Goal: Check status

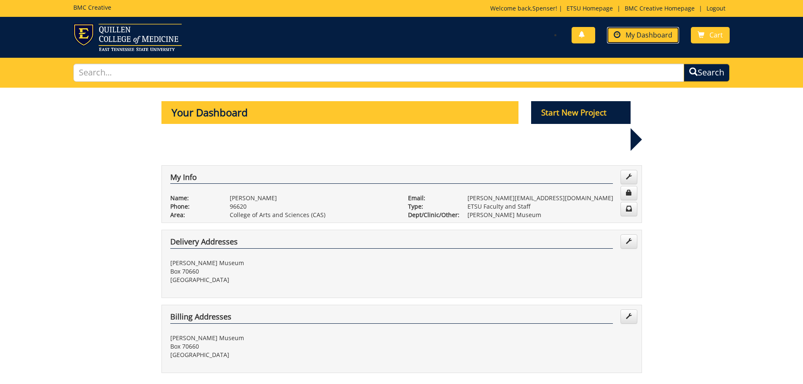
click at [643, 41] on link "My Dashboard" at bounding box center [643, 35] width 72 height 16
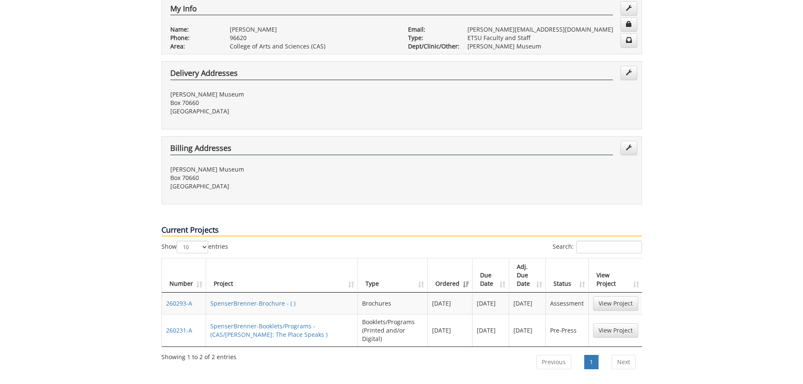
scroll to position [211, 0]
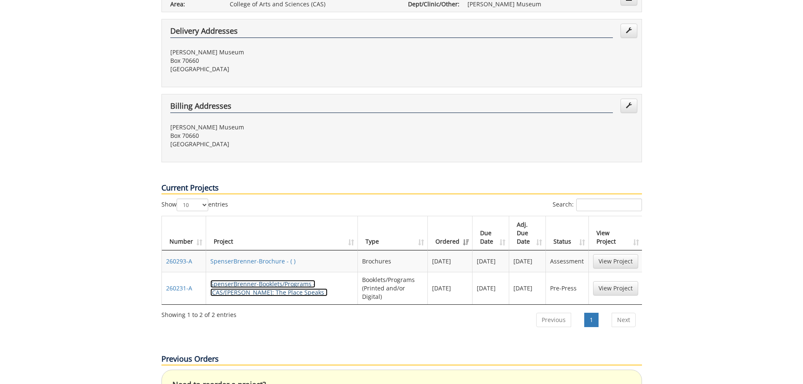
click at [268, 280] on link "SpenserBrenner-Booklets/Programs - (CAS/[PERSON_NAME]: The Place Speaks )" at bounding box center [268, 288] width 117 height 16
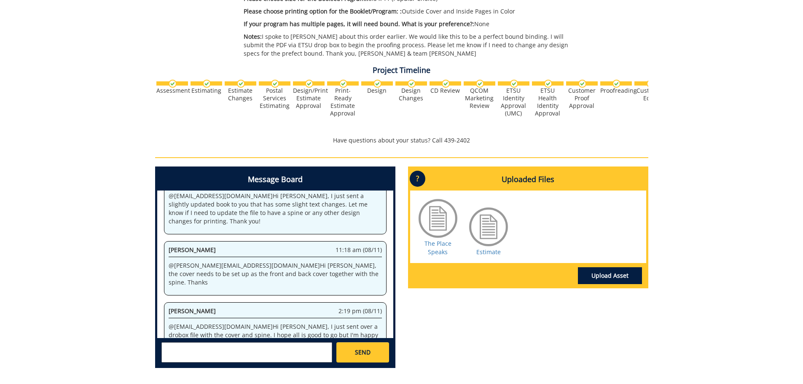
scroll to position [295, 0]
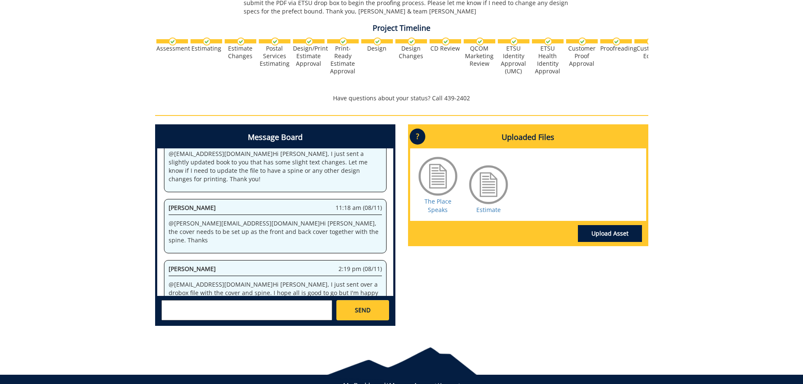
click at [203, 314] on textarea at bounding box center [246, 310] width 171 height 20
click at [484, 211] on link "Estimate" at bounding box center [488, 210] width 24 height 8
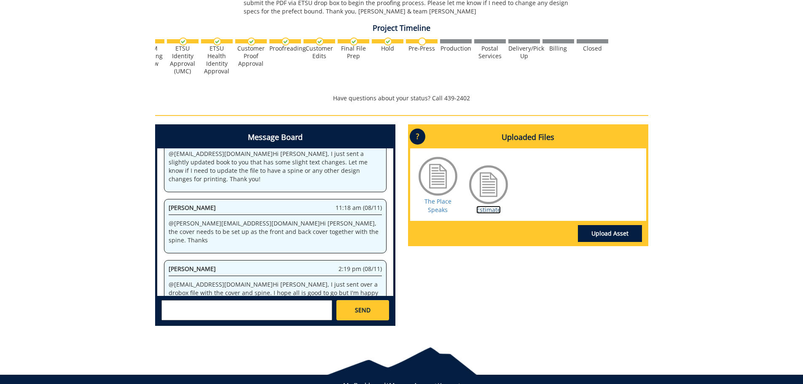
scroll to position [42, 0]
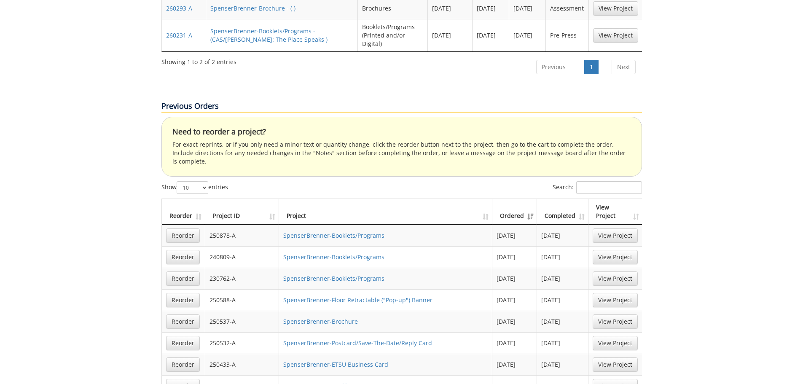
scroll to position [506, 0]
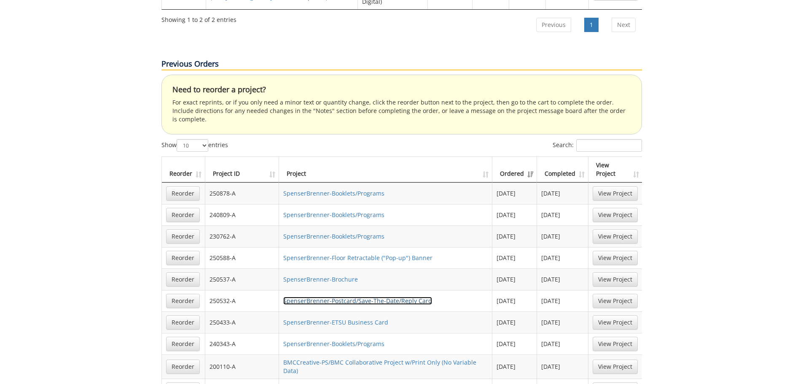
click at [373, 297] on link "SpenserBrenner-Postcard/Save-The-Date/Reply Card" at bounding box center [357, 301] width 149 height 8
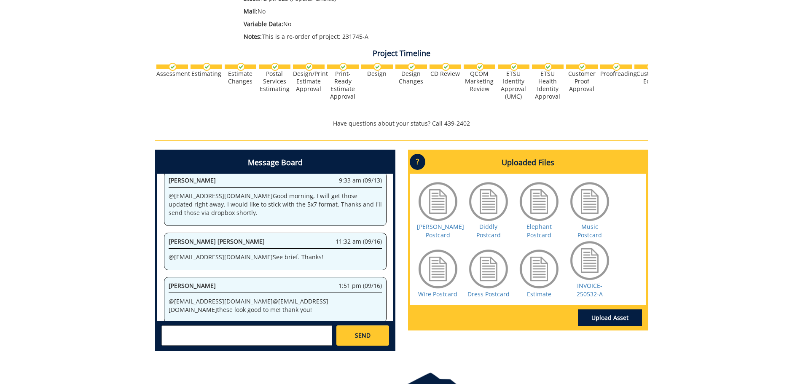
scroll to position [295, 0]
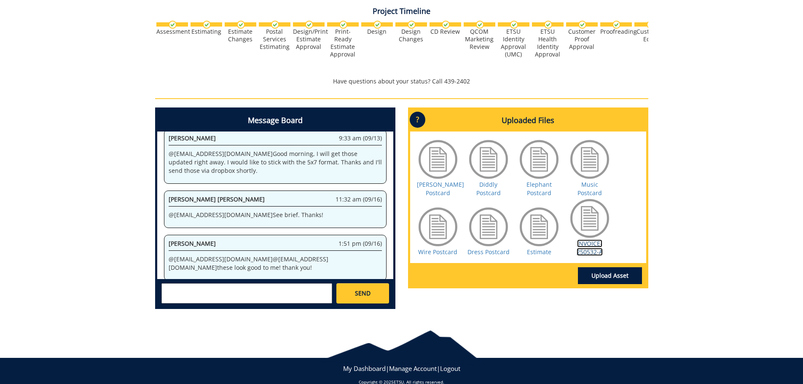
click at [595, 248] on link "INVOICE-250532-A" at bounding box center [589, 247] width 26 height 16
